Goal: Information Seeking & Learning: Understand process/instructions

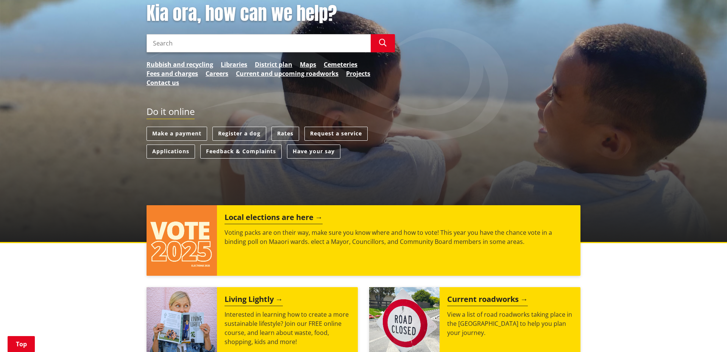
scroll to position [123, 0]
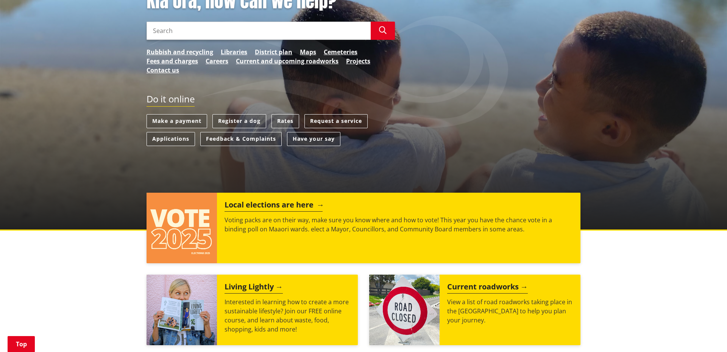
click at [270, 205] on h2 "Local elections are here" at bounding box center [274, 205] width 98 height 11
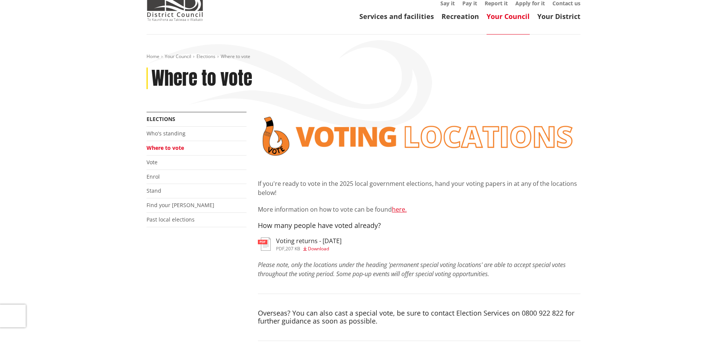
scroll to position [44, 0]
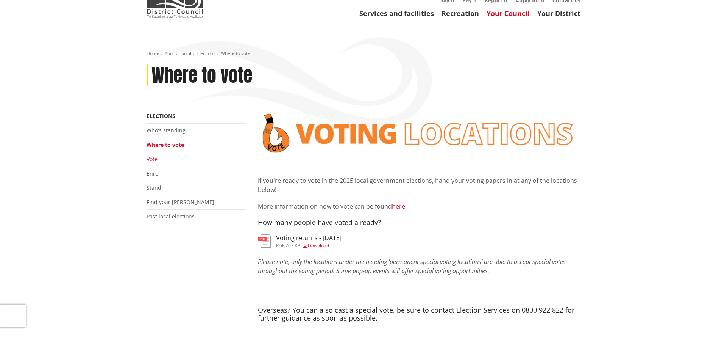
click at [156, 159] on link "Vote" at bounding box center [152, 158] width 11 height 7
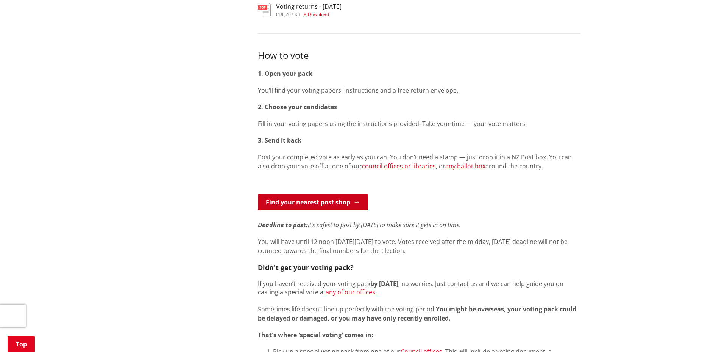
scroll to position [330, 0]
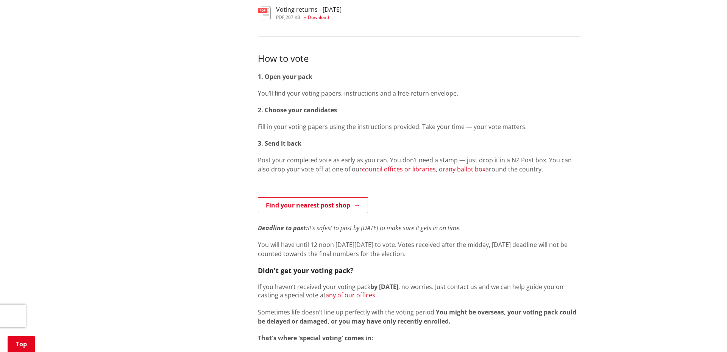
click at [455, 170] on link "any ballot box" at bounding box center [465, 169] width 40 height 8
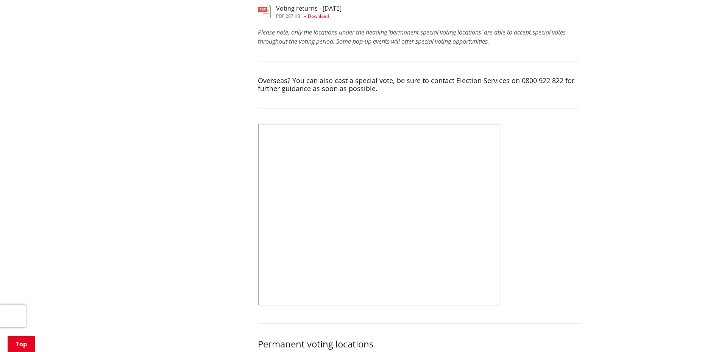
scroll to position [275, 0]
